Goal: Navigation & Orientation: Find specific page/section

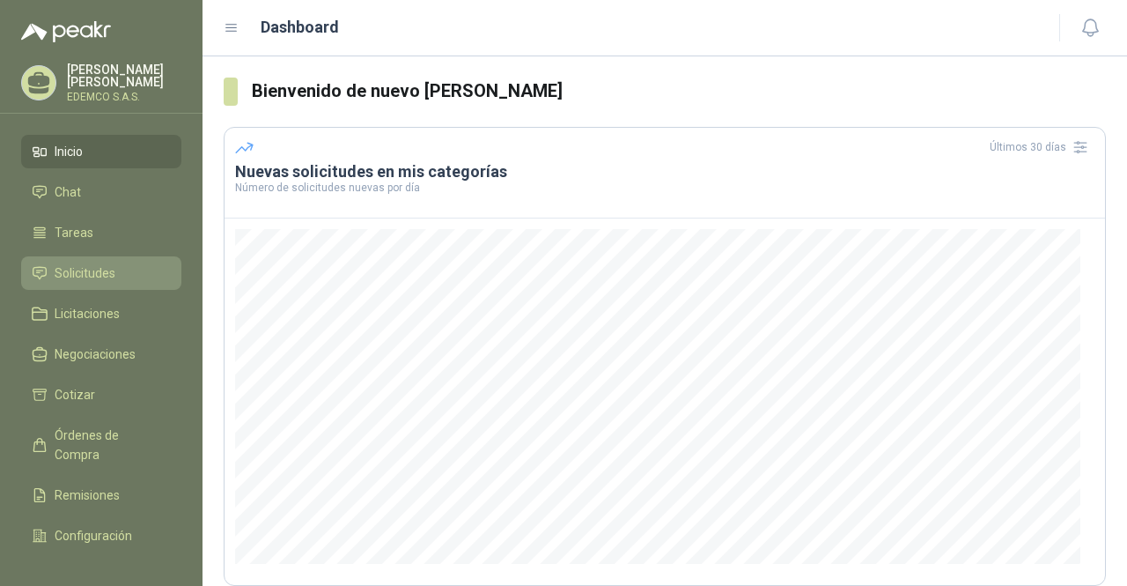
click at [69, 280] on span "Solicitudes" at bounding box center [85, 272] width 61 height 19
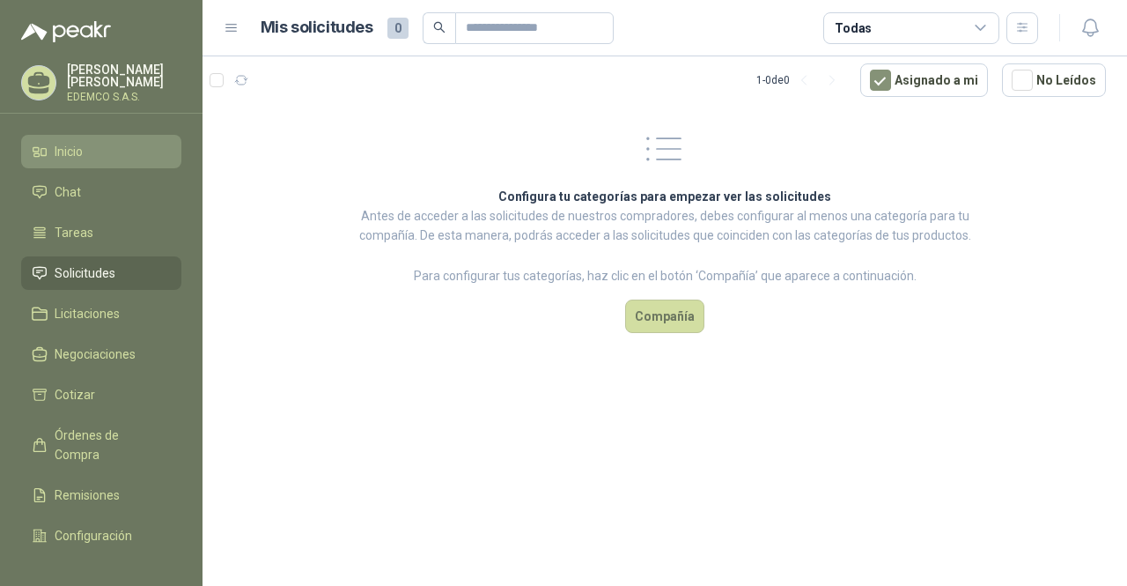
click at [55, 161] on link "Inicio" at bounding box center [101, 151] width 160 height 33
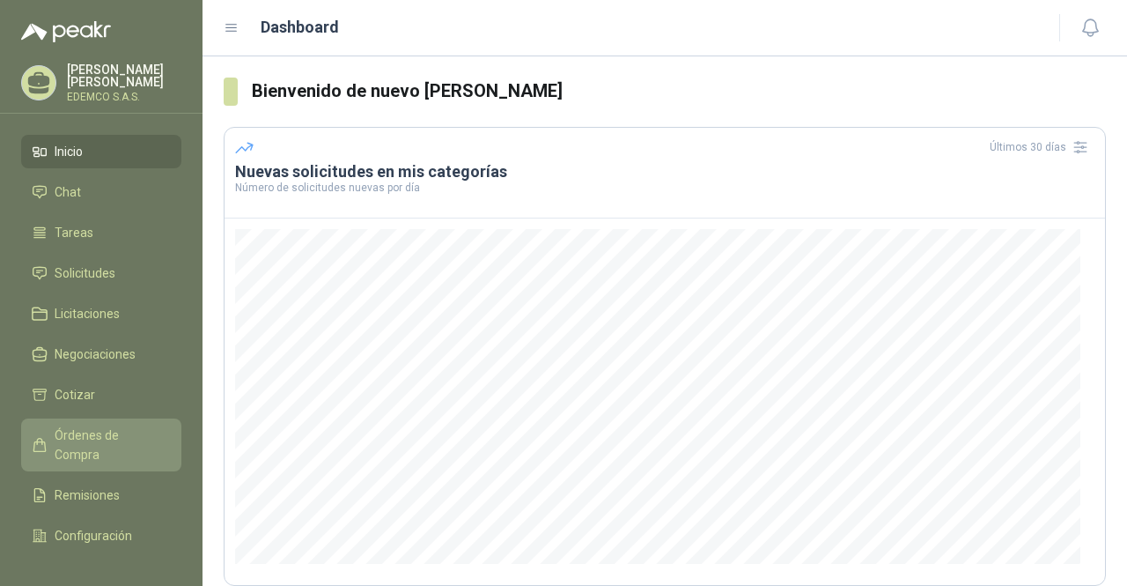
click at [83, 434] on span "Órdenes de Compra" at bounding box center [110, 444] width 110 height 39
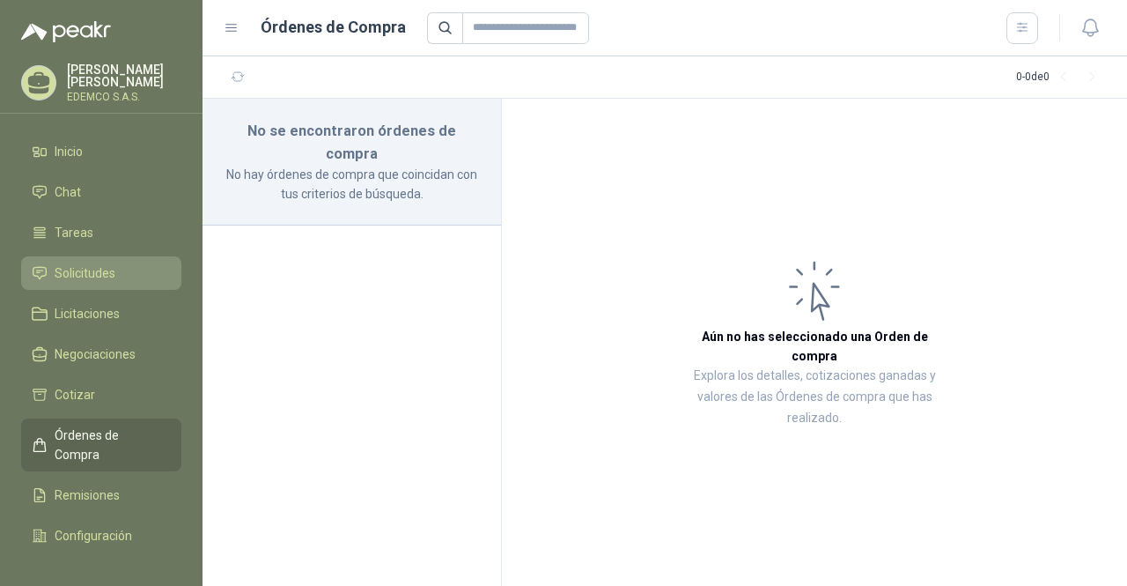
click at [78, 268] on span "Solicitudes" at bounding box center [85, 272] width 61 height 19
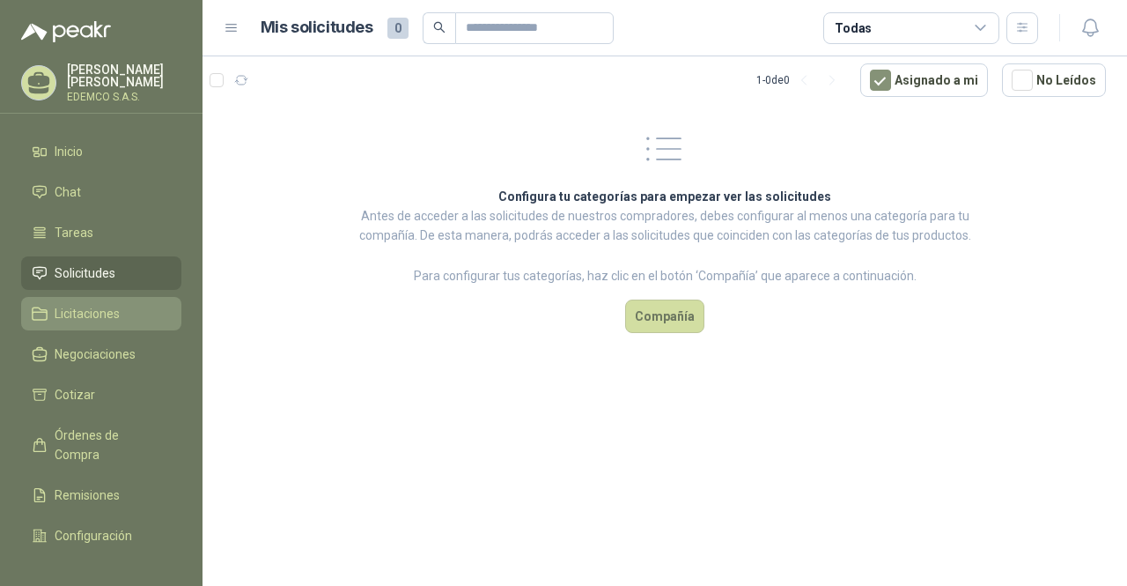
click at [82, 307] on span "Licitaciones" at bounding box center [87, 313] width 65 height 19
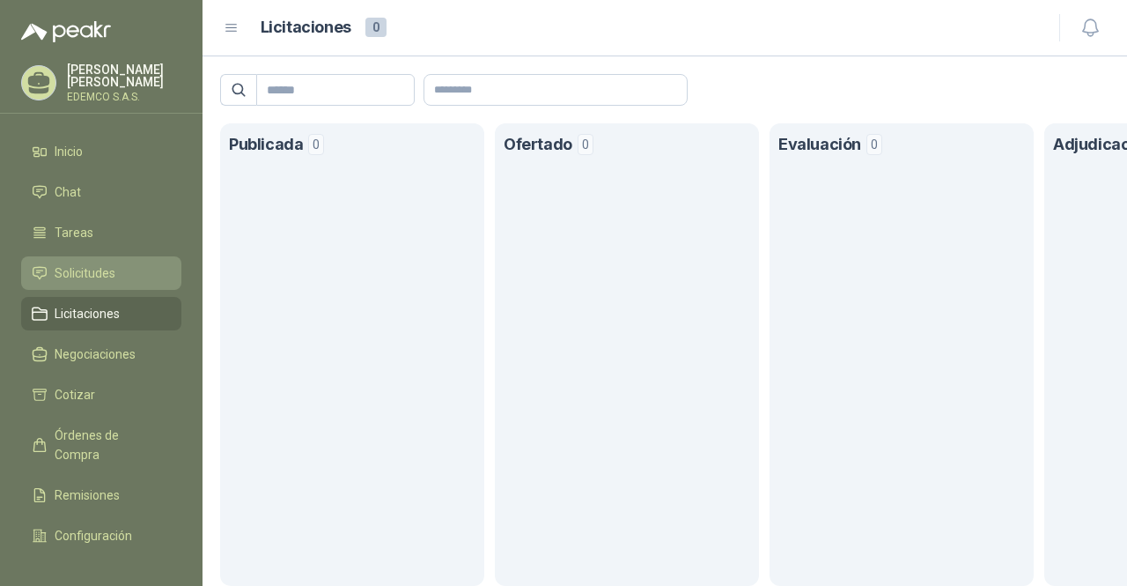
click at [81, 279] on span "Solicitudes" at bounding box center [85, 272] width 61 height 19
